Goal: Task Accomplishment & Management: Use online tool/utility

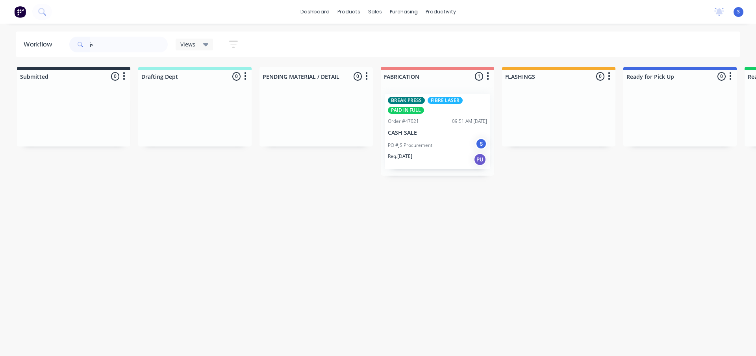
drag, startPoint x: 114, startPoint y: 42, endPoint x: 48, endPoint y: 48, distance: 66.0
click at [52, 47] on header "Workflow js Views Save new view None (Default) edit Nilesh edit Production edit…" at bounding box center [378, 44] width 724 height 26
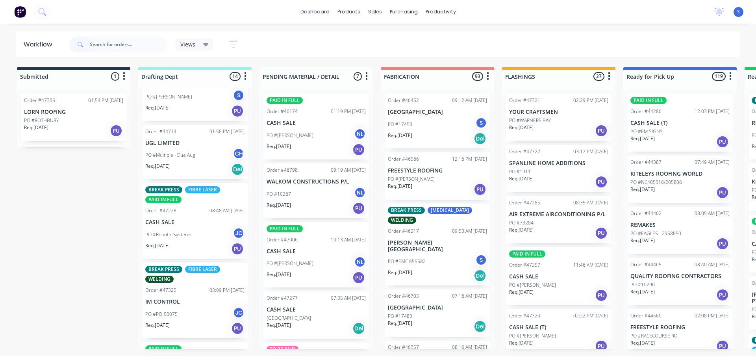
scroll to position [157, 0]
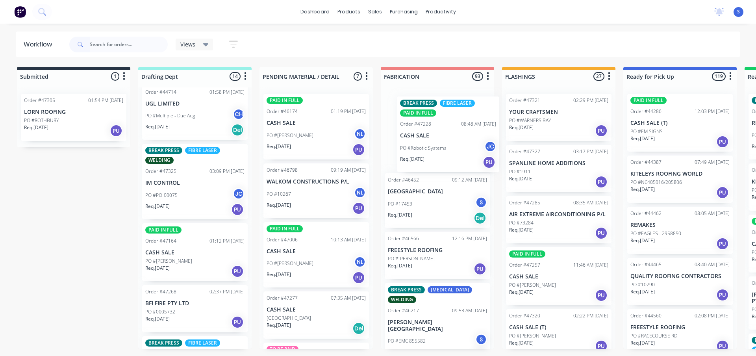
drag, startPoint x: 172, startPoint y: 196, endPoint x: 429, endPoint y: 149, distance: 261.3
click at [429, 149] on div "Submitted 1 Sort By Created date Required date Order number Customer name Most …" at bounding box center [650, 208] width 1312 height 282
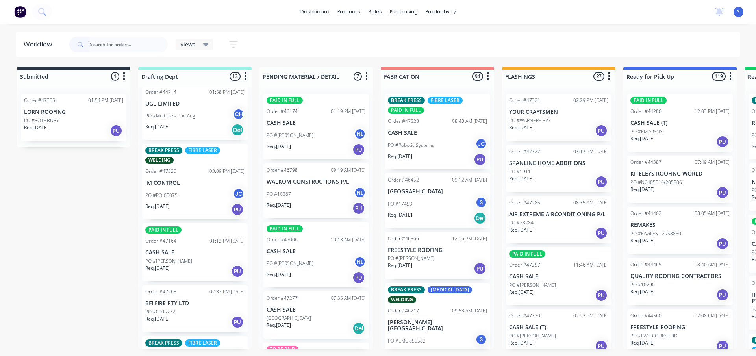
scroll to position [197, 0]
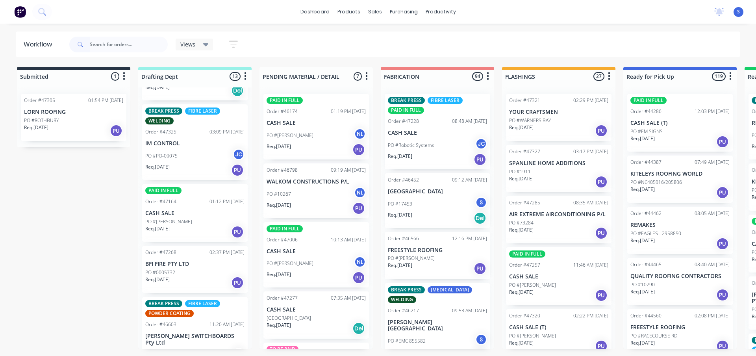
click at [186, 224] on p "PO #[PERSON_NAME]" at bounding box center [168, 221] width 47 height 7
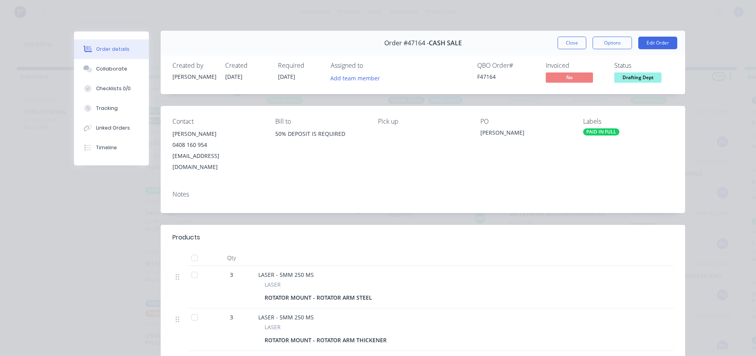
scroll to position [0, 0]
click at [570, 46] on button "Close" at bounding box center [571, 43] width 29 height 13
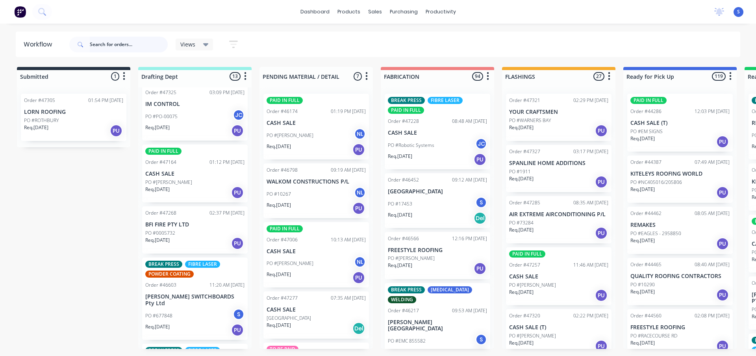
scroll to position [275, 0]
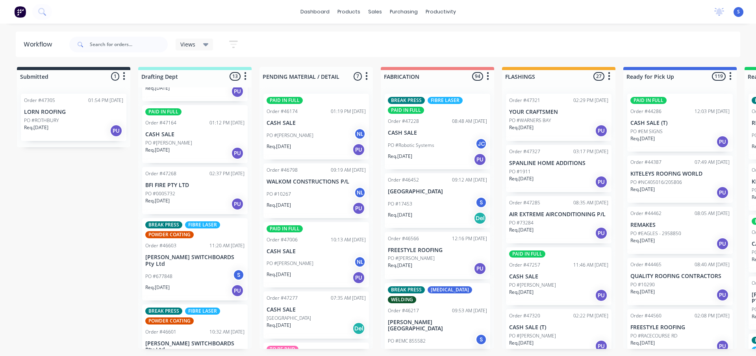
click at [189, 202] on div "Req. [DATE] PU" at bounding box center [194, 203] width 99 height 13
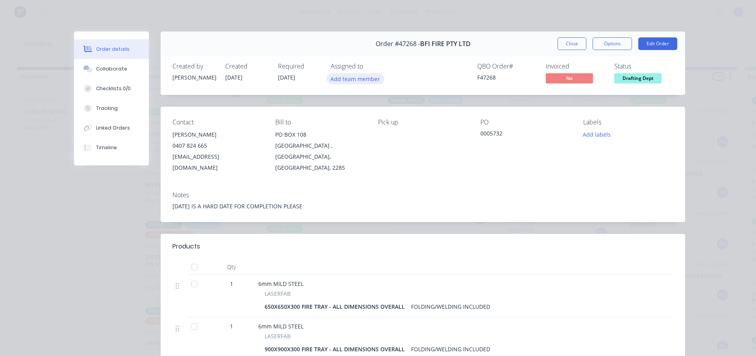
click at [369, 77] on button "Add team member" at bounding box center [355, 78] width 58 height 11
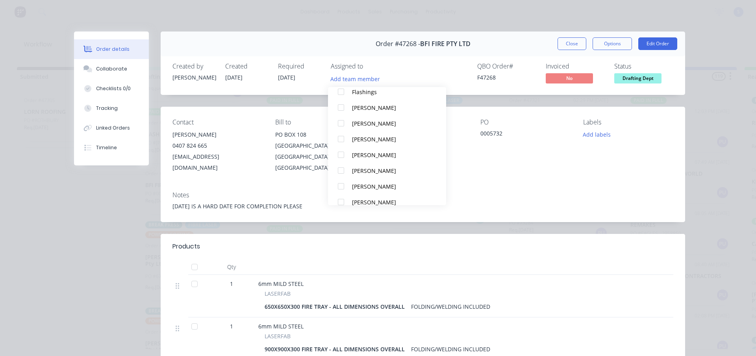
scroll to position [150, 0]
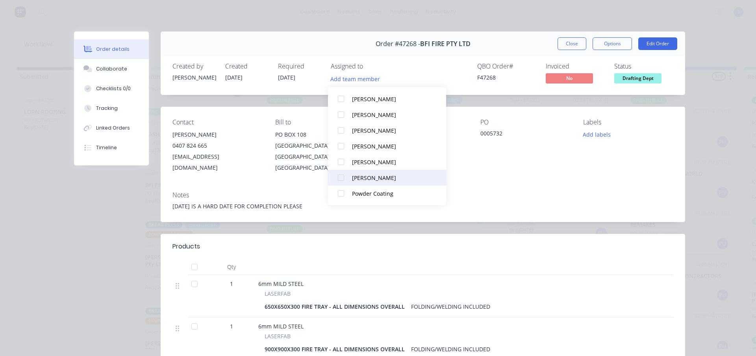
click at [346, 178] on div at bounding box center [341, 178] width 16 height 16
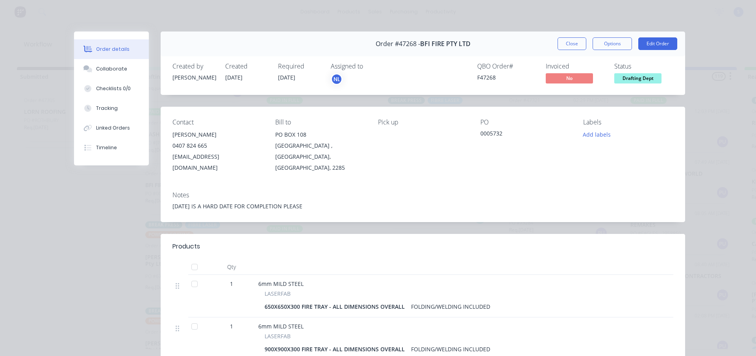
click at [587, 43] on div "Close Options Edit Order" at bounding box center [617, 43] width 120 height 13
click at [573, 43] on button "Close" at bounding box center [571, 43] width 29 height 13
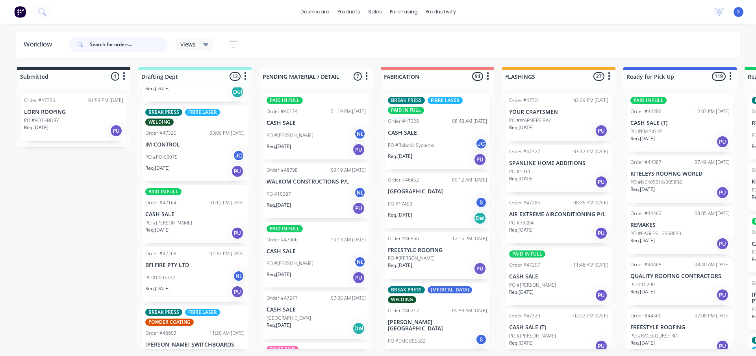
scroll to position [194, 0]
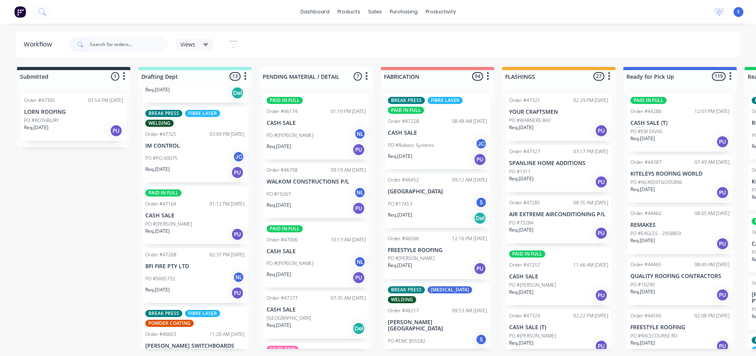
click at [187, 232] on div "Req. [DATE] PU" at bounding box center [194, 233] width 99 height 13
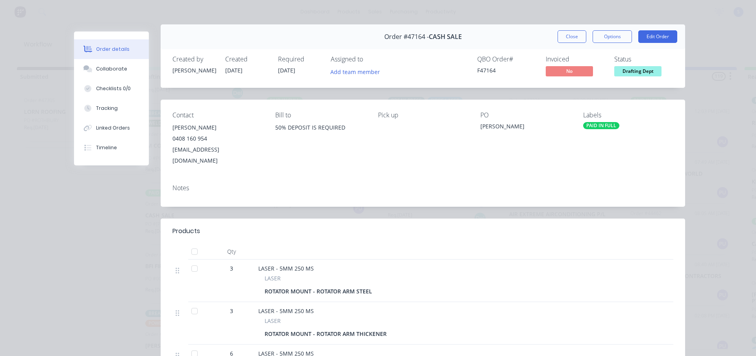
scroll to position [0, 0]
